Goal: Find specific page/section: Find specific page/section

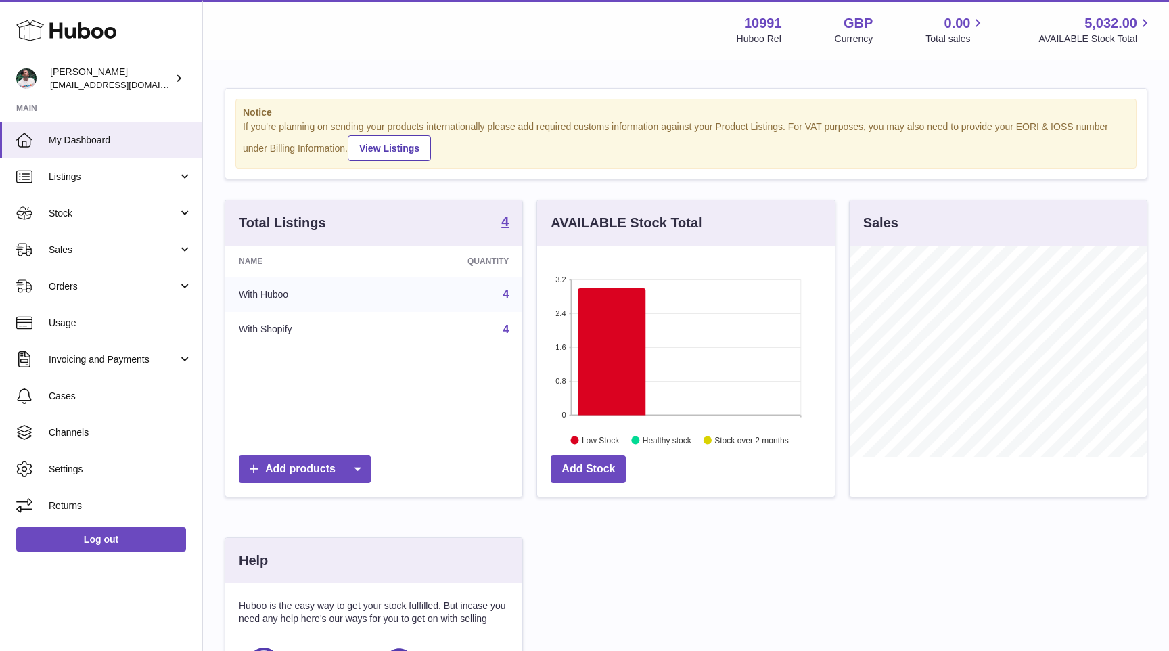
scroll to position [211, 297]
click at [87, 264] on link "Sales" at bounding box center [101, 249] width 202 height 37
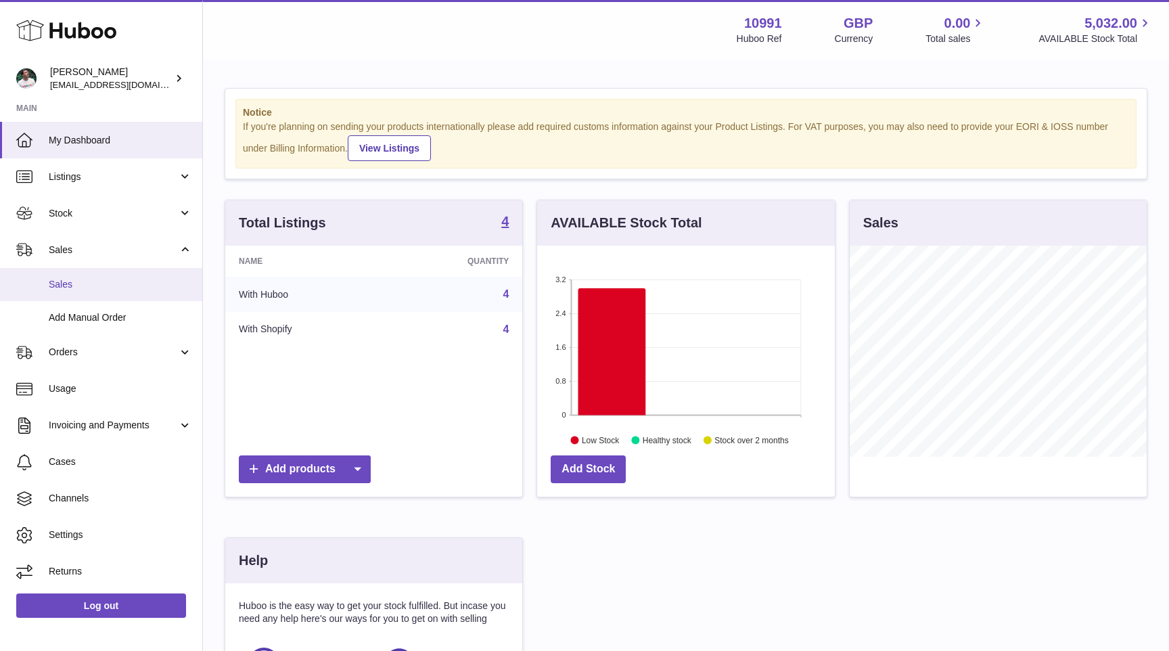
click at [167, 288] on span "Sales" at bounding box center [120, 284] width 143 height 13
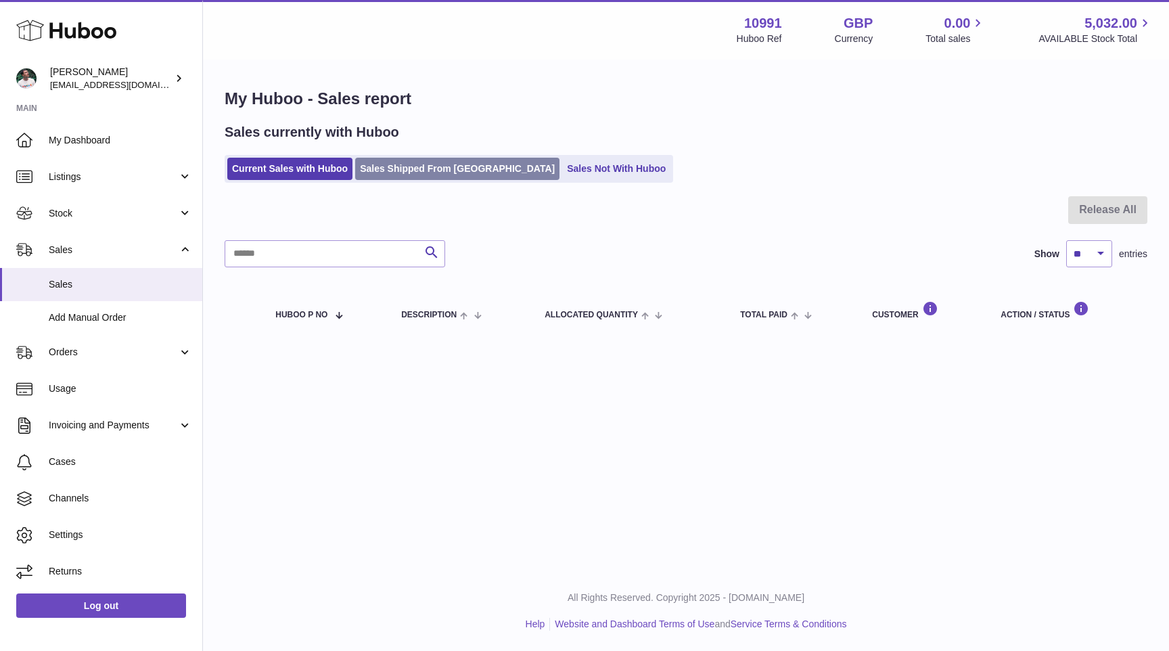
click at [400, 160] on link "Sales Shipped From Huboo" at bounding box center [457, 169] width 204 height 22
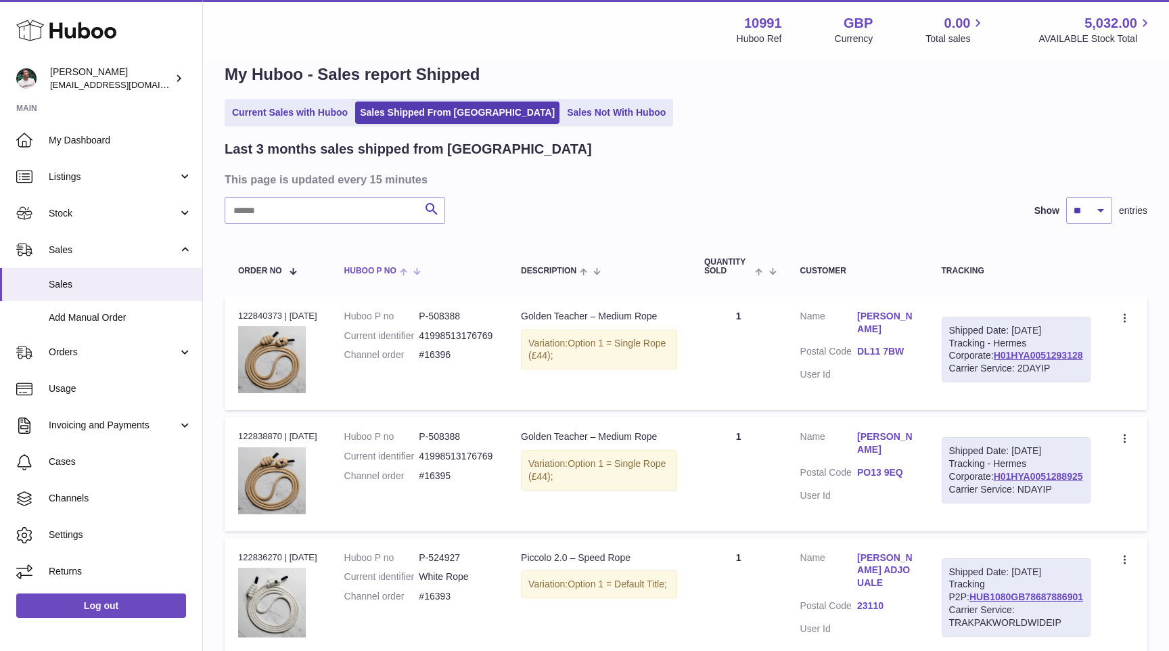
scroll to position [32, 0]
